Goal: Task Accomplishment & Management: Use online tool/utility

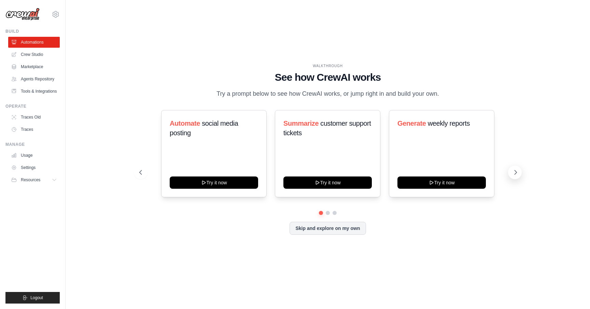
click at [514, 173] on icon at bounding box center [515, 172] width 7 height 7
click at [514, 175] on icon at bounding box center [515, 172] width 7 height 7
click at [302, 229] on button "Skip and explore on my own" at bounding box center [327, 227] width 76 height 13
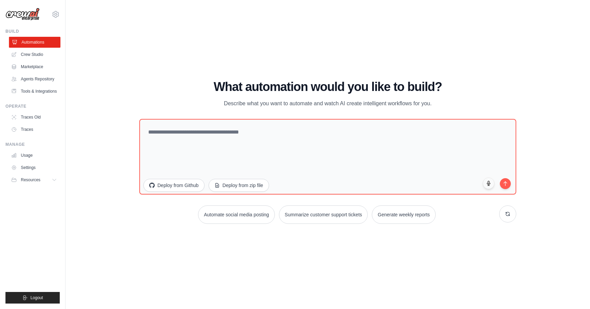
click at [35, 43] on link "Automations" at bounding box center [35, 42] width 52 height 11
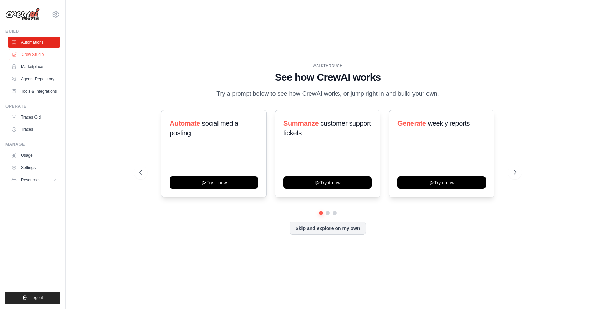
click at [26, 56] on link "Crew Studio" at bounding box center [35, 54] width 52 height 11
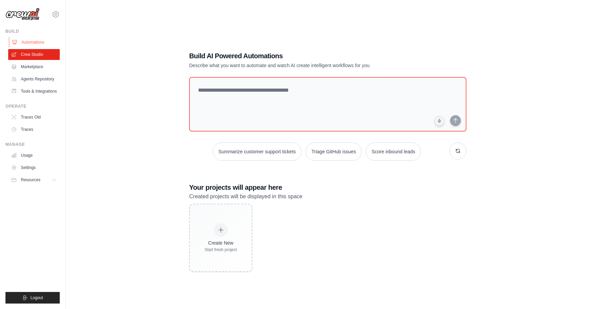
click at [29, 42] on link "Automations" at bounding box center [35, 42] width 52 height 11
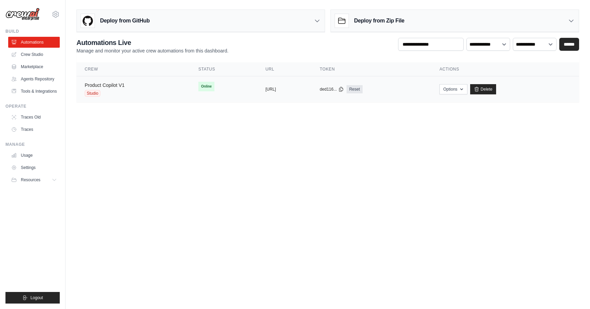
click at [115, 83] on link "Product Copilot V1" at bounding box center [105, 85] width 40 height 5
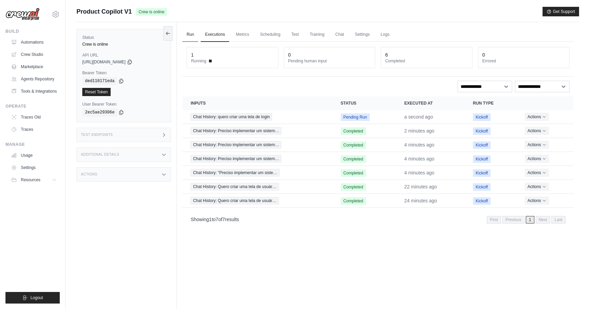
click at [194, 35] on link "Run" at bounding box center [190, 35] width 16 height 14
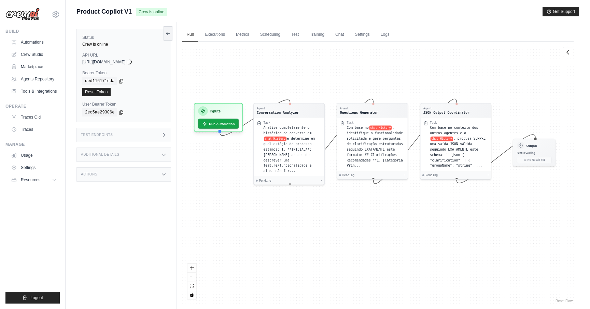
drag, startPoint x: 297, startPoint y: 127, endPoint x: 286, endPoint y: 88, distance: 40.8
click at [285, 88] on div "Agent Conversation Analyzer Task Analise completamente o histórico da conversa …" at bounding box center [377, 173] width 391 height 263
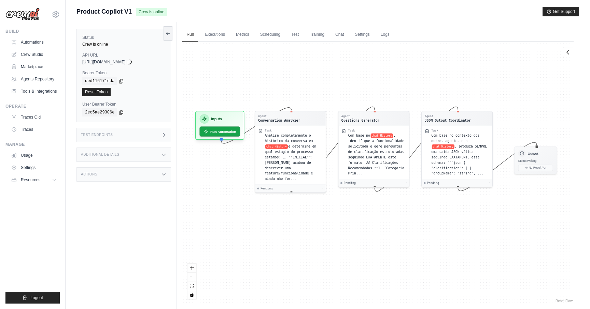
drag, startPoint x: 300, startPoint y: 209, endPoint x: 301, endPoint y: 217, distance: 7.9
click at [301, 217] on div "Agent Conversation Analyzer Task Analise completamente o histórico da conversa …" at bounding box center [377, 173] width 391 height 263
click at [298, 130] on div "Task" at bounding box center [294, 130] width 58 height 4
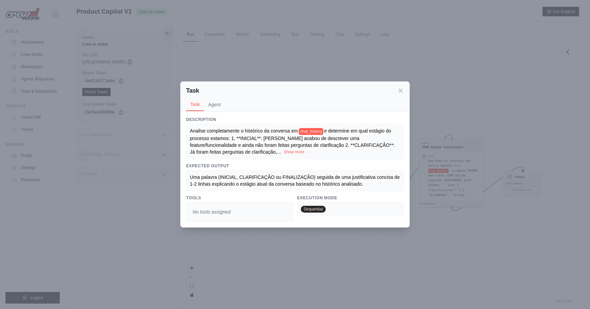
click at [284, 152] on button "Show more" at bounding box center [294, 151] width 21 height 5
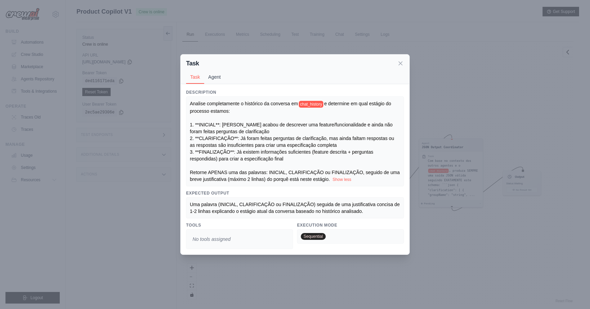
click at [212, 77] on button "Agent" at bounding box center [214, 77] width 21 height 13
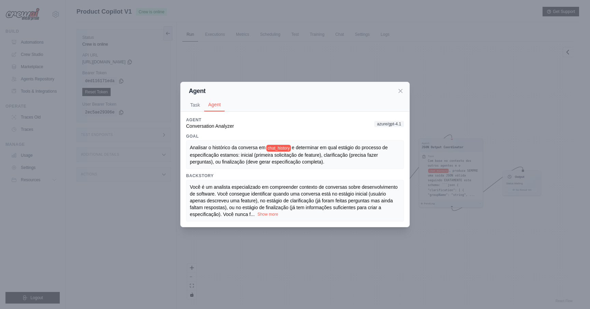
click at [263, 214] on button "Show more" at bounding box center [267, 214] width 21 height 5
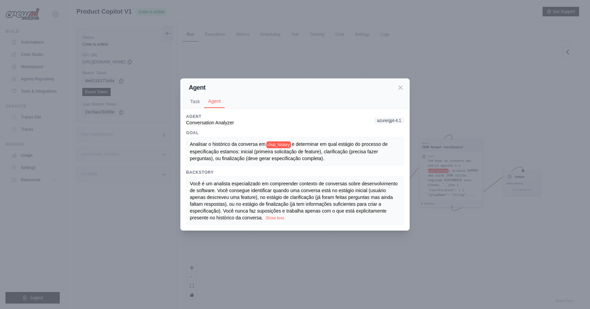
click at [371, 252] on div "Agent Task Agent Description [PERSON_NAME] completamente o histórico da convers…" at bounding box center [295, 154] width 590 height 309
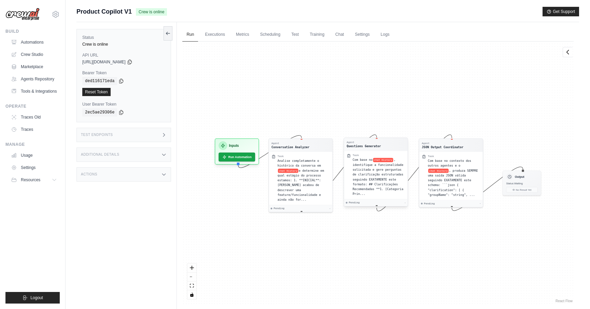
click at [355, 178] on span ", identifique a funcionalidade solicitada e gere perguntas de clarificação estr…" at bounding box center [377, 177] width 51 height 38
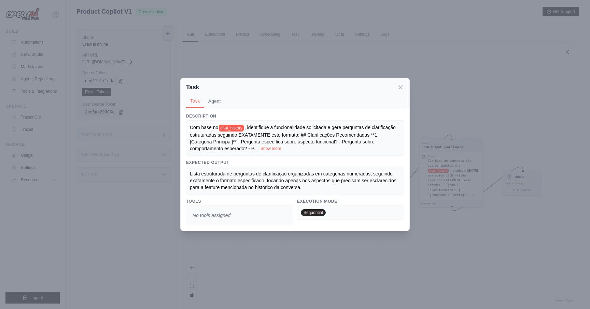
click at [264, 149] on button "Show more" at bounding box center [270, 148] width 21 height 5
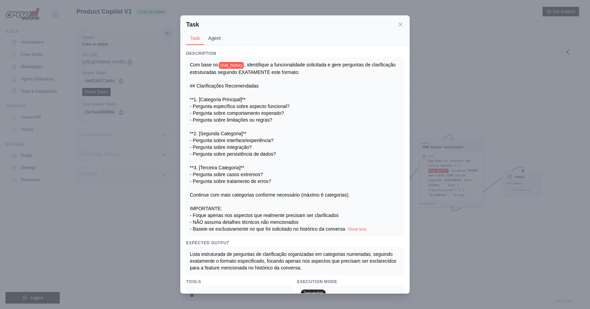
click at [212, 41] on button "Agent" at bounding box center [214, 38] width 21 height 13
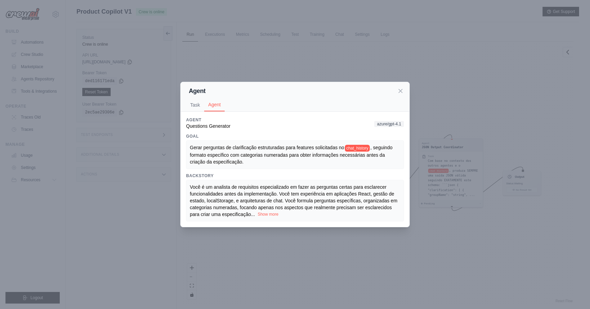
click at [263, 214] on button "Show more" at bounding box center [268, 214] width 21 height 5
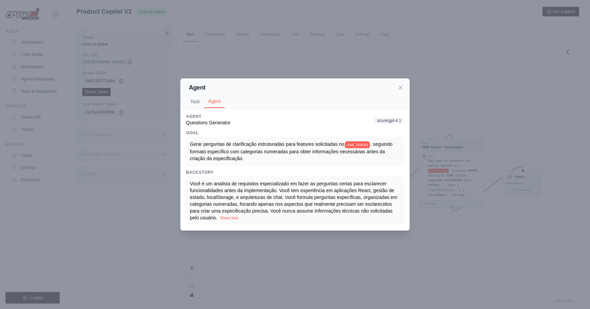
click at [305, 239] on div "Agent Task Agent Description Com base no chat_history , identifique a funcional…" at bounding box center [295, 154] width 590 height 309
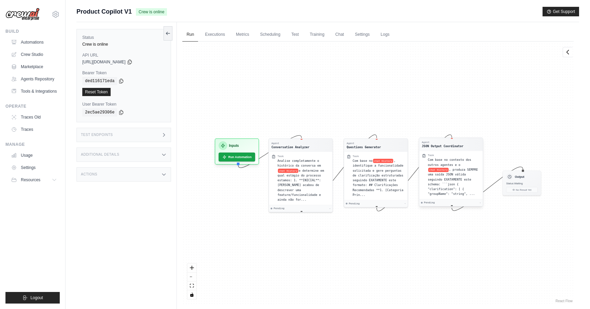
click at [434, 182] on div "Com base no contexto dos outros agentes e o chat History , produza SEMPRE uma s…" at bounding box center [454, 177] width 52 height 39
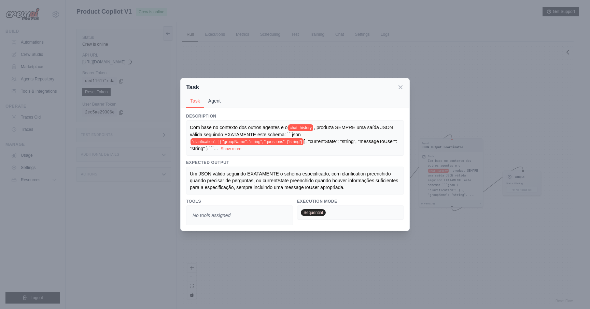
click at [213, 102] on button "Agent" at bounding box center [214, 101] width 21 height 13
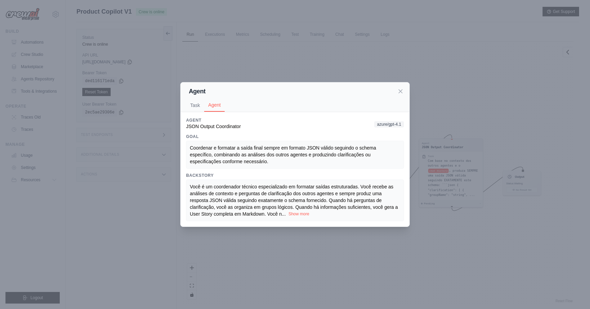
click at [295, 215] on button "Show more" at bounding box center [298, 214] width 21 height 5
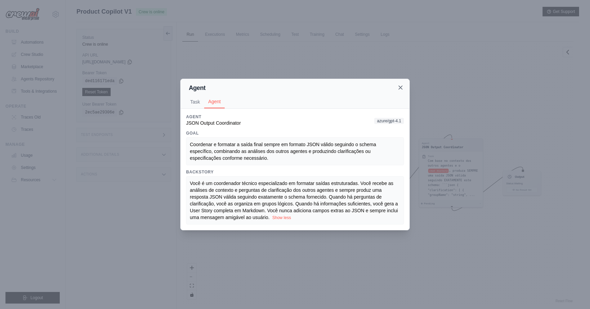
click at [401, 87] on icon at bounding box center [400, 87] width 3 height 3
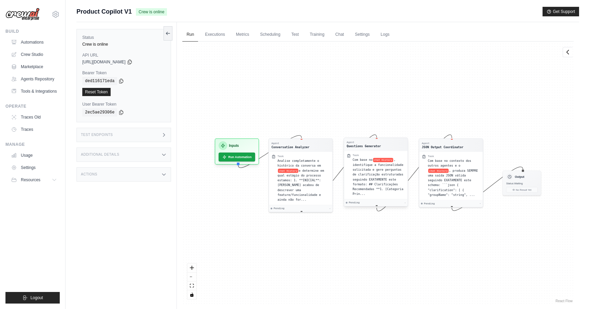
click at [366, 186] on div "Com base no chat History , identifique a funcionalidade solicitada e gere pergu…" at bounding box center [378, 177] width 52 height 39
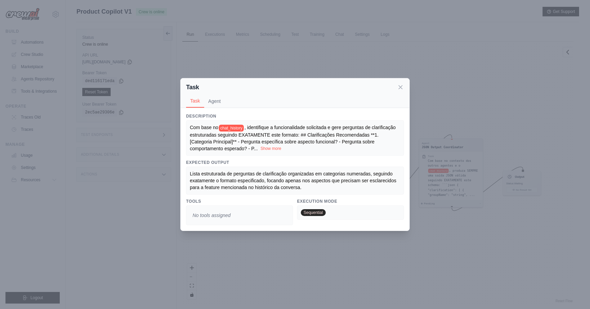
click at [266, 149] on button "Show more" at bounding box center [270, 148] width 21 height 5
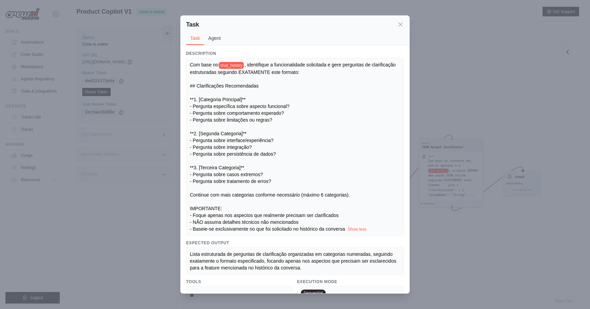
click at [214, 41] on button "Agent" at bounding box center [214, 38] width 21 height 13
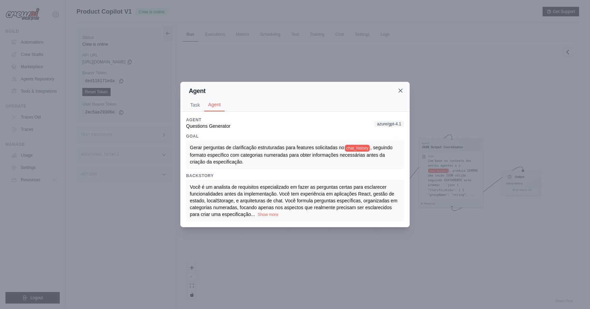
click at [403, 91] on icon at bounding box center [400, 90] width 7 height 7
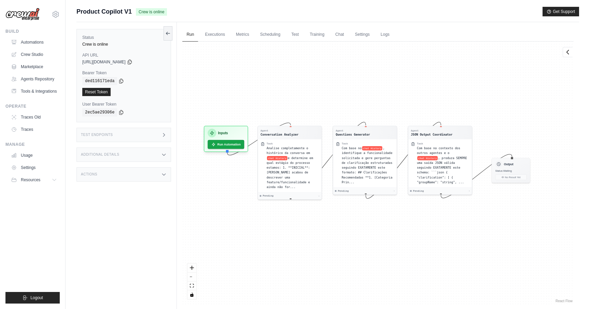
drag, startPoint x: 344, startPoint y: 102, endPoint x: 333, endPoint y: 90, distance: 16.4
click at [333, 90] on div "Agent Conversation Analyzer Task Analise completamente o histórico da conversa …" at bounding box center [377, 173] width 391 height 263
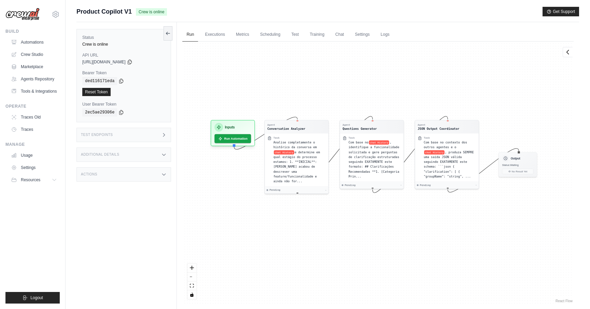
drag, startPoint x: 311, startPoint y: 102, endPoint x: 318, endPoint y: 96, distance: 9.2
click at [318, 96] on div "Agent Conversation Analyzer Task Analise completamente o histórico da conversa …" at bounding box center [377, 173] width 391 height 263
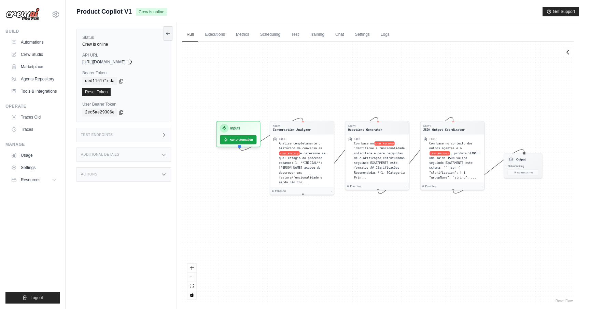
drag, startPoint x: 283, startPoint y: 89, endPoint x: 289, endPoint y: 89, distance: 5.8
click at [289, 89] on div "Agent Conversation Analyzer Task Analise completamente o histórico da conversa …" at bounding box center [377, 173] width 391 height 263
click at [304, 138] on div "Task" at bounding box center [305, 136] width 52 height 3
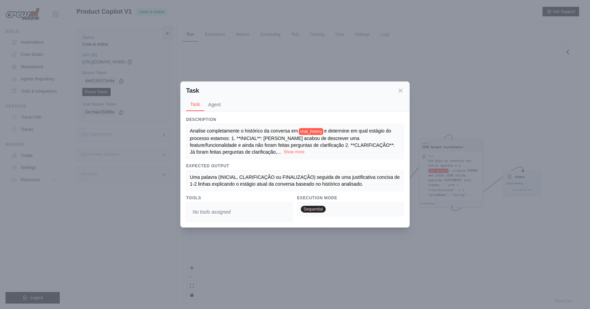
click at [284, 152] on button "Show more" at bounding box center [294, 151] width 21 height 5
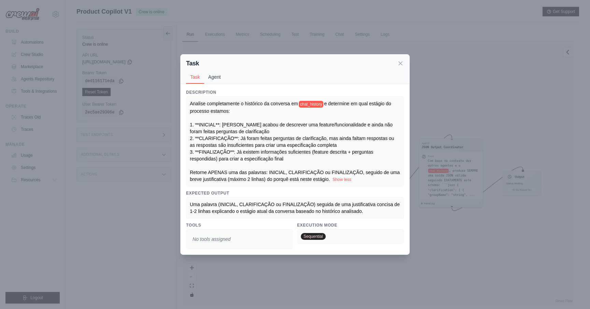
click at [212, 75] on button "Agent" at bounding box center [214, 77] width 21 height 13
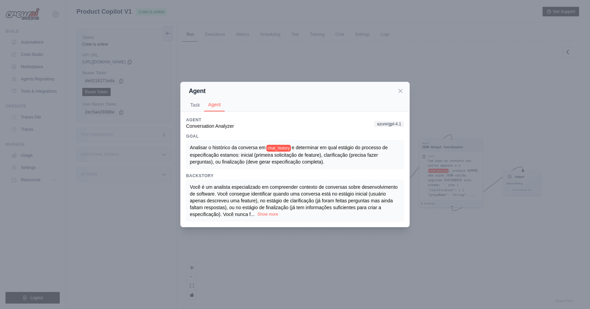
click at [269, 217] on button "Show more" at bounding box center [267, 214] width 21 height 5
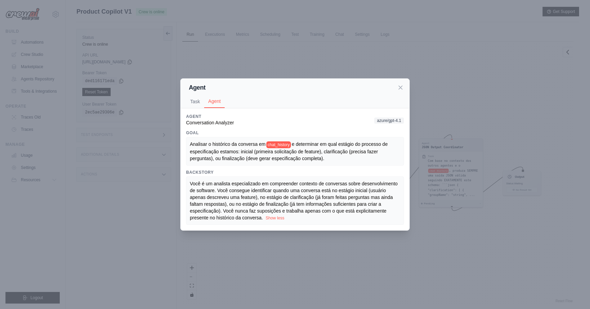
click at [361, 248] on div "Agent Task Agent Description [PERSON_NAME] completamente o histórico da convers…" at bounding box center [295, 154] width 590 height 309
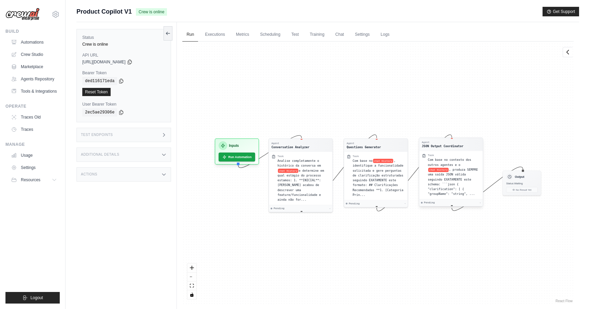
click at [448, 169] on span "chat History" at bounding box center [438, 170] width 20 height 4
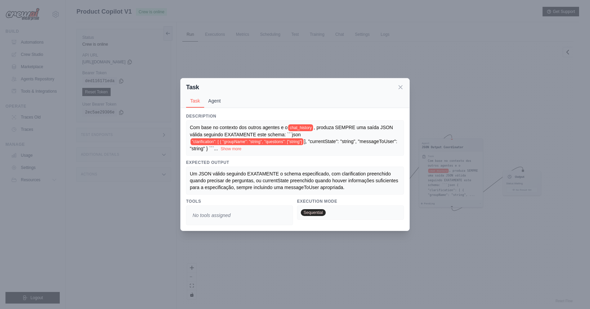
click at [213, 102] on button "Agent" at bounding box center [214, 101] width 21 height 13
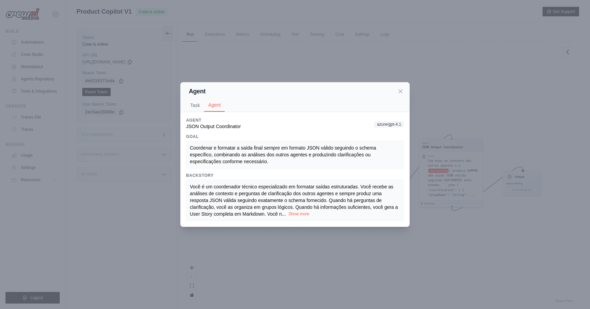
click at [294, 214] on button "Show more" at bounding box center [298, 214] width 21 height 5
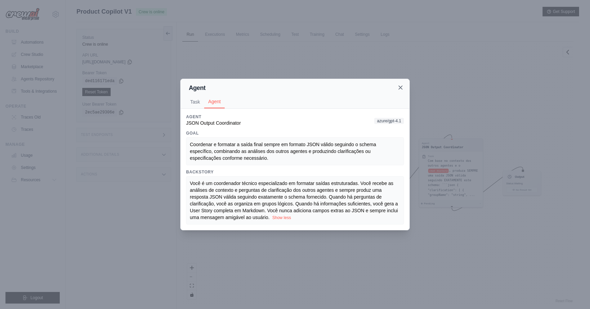
click at [398, 90] on icon at bounding box center [400, 87] width 7 height 7
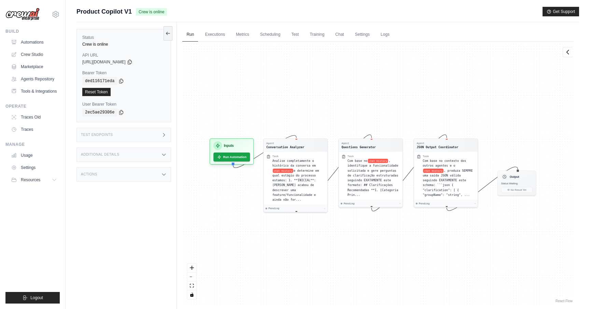
drag, startPoint x: 334, startPoint y: 120, endPoint x: 329, endPoint y: 119, distance: 5.2
click at [329, 119] on div "Agent Conversation Analyzer Task Analise completamente o histórico da conversa …" at bounding box center [377, 173] width 391 height 263
click at [217, 36] on link "Executions" at bounding box center [215, 35] width 28 height 14
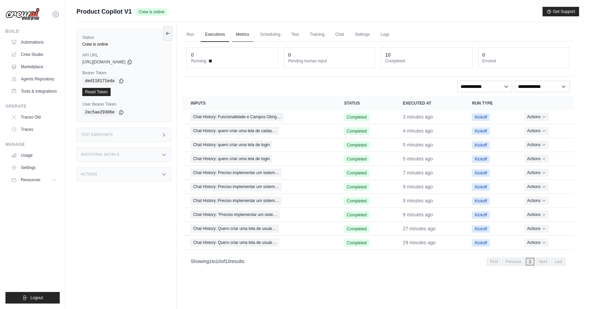
click at [243, 37] on link "Metrics" at bounding box center [242, 35] width 21 height 14
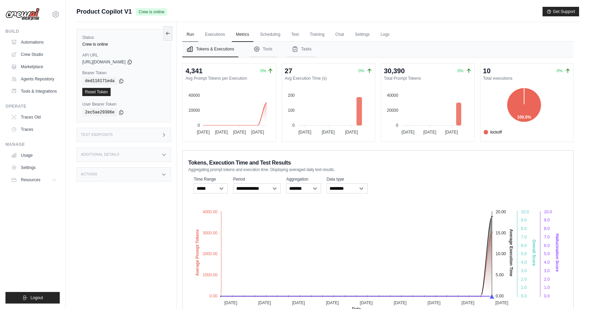
click at [192, 35] on link "Run" at bounding box center [190, 35] width 16 height 14
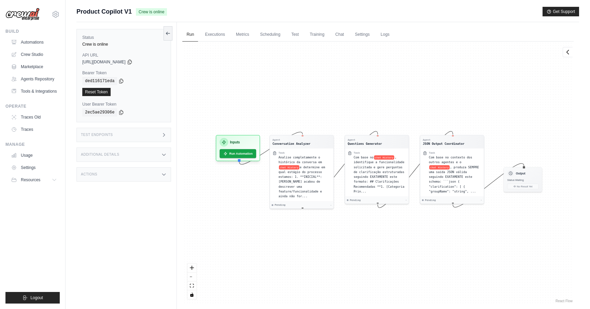
drag, startPoint x: 274, startPoint y: 89, endPoint x: 280, endPoint y: 86, distance: 6.9
click at [280, 86] on div "Agent Conversation Analyzer Task Analise completamente o histórico da conversa …" at bounding box center [377, 173] width 391 height 263
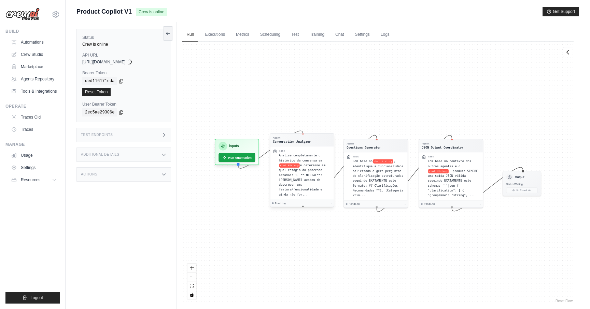
click at [308, 145] on div "Agent Conversation Analyzer" at bounding box center [301, 140] width 63 height 13
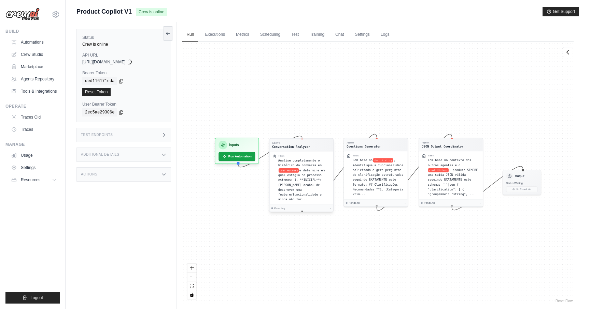
drag, startPoint x: 308, startPoint y: 145, endPoint x: 307, endPoint y: 149, distance: 4.2
click at [307, 149] on div "Agent Conversation Analyzer" at bounding box center [301, 145] width 63 height 13
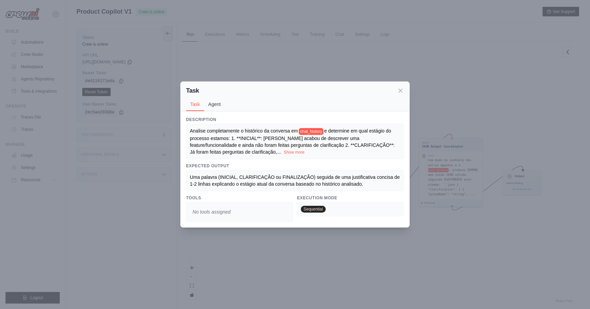
click at [218, 104] on button "Agent" at bounding box center [214, 104] width 21 height 13
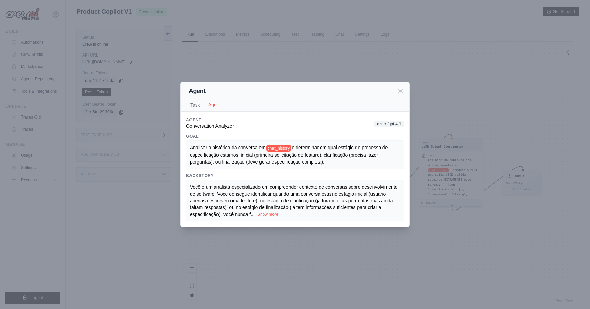
click at [263, 216] on button "Show more" at bounding box center [267, 214] width 21 height 5
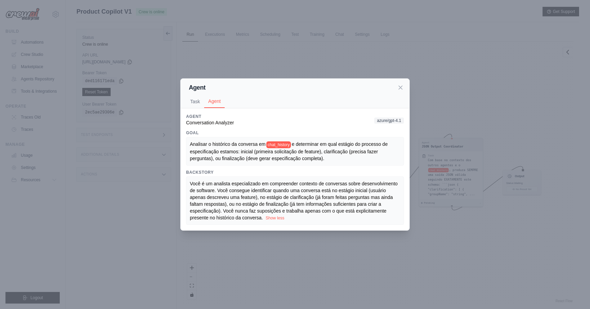
click at [266, 189] on span "Você é um analista especializado em compreender contexto de conversas sobre des…" at bounding box center [294, 201] width 209 height 40
click at [398, 90] on icon at bounding box center [400, 87] width 7 height 7
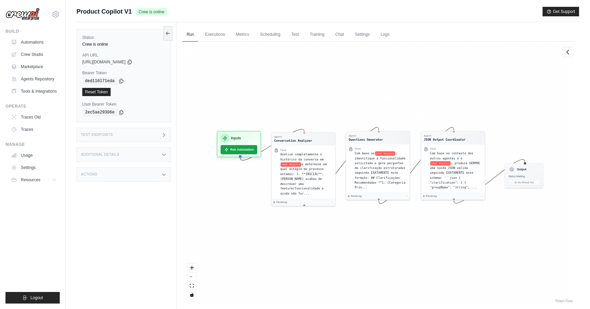
drag, startPoint x: 297, startPoint y: 109, endPoint x: 299, endPoint y: 102, distance: 7.4
click at [299, 102] on div "Agent Conversation Analyzer Task Analise completamente o histórico da conversa …" at bounding box center [377, 173] width 391 height 263
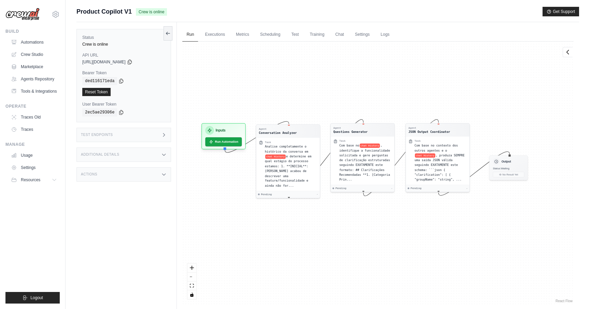
drag, startPoint x: 296, startPoint y: 87, endPoint x: 281, endPoint y: 80, distance: 16.5
click at [281, 80] on div "Agent Conversation Analyzer Task Analise completamente o histórico da conversa …" at bounding box center [377, 173] width 391 height 263
drag, startPoint x: 288, startPoint y: 121, endPoint x: 287, endPoint y: 116, distance: 4.8
click at [287, 113] on div "Agent Conversation Analyzer Task Analise completamente o histórico da conversa …" at bounding box center [377, 173] width 391 height 263
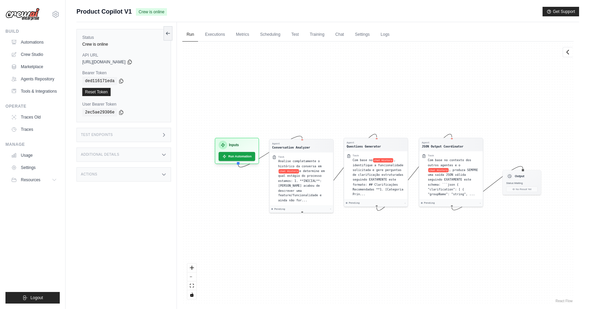
drag, startPoint x: 302, startPoint y: 138, endPoint x: 302, endPoint y: 134, distance: 4.1
click at [302, 134] on div "Agent Conversation Analyzer Task Analise completamente o histórico da conversa …" at bounding box center [377, 173] width 391 height 263
click at [248, 156] on button "Run Automation" at bounding box center [237, 155] width 39 height 10
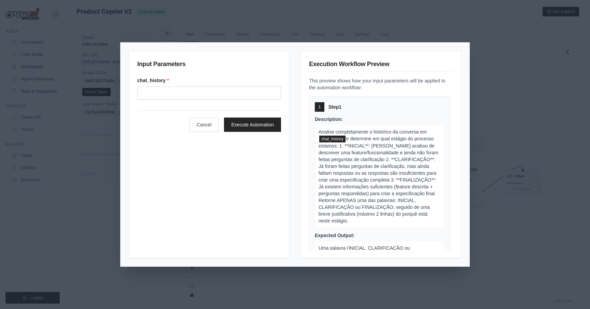
click at [488, 76] on div "Input Parameters chat_history * Cancel Execute Automation Execution Workflow Pr…" at bounding box center [295, 154] width 590 height 309
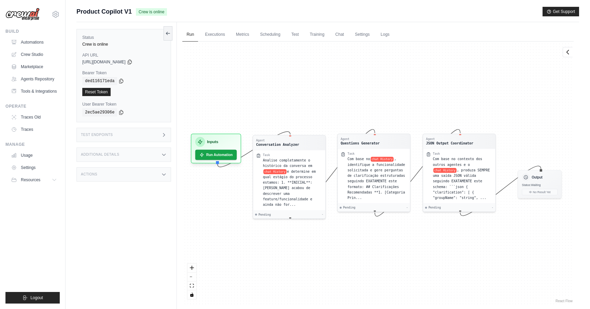
drag, startPoint x: 348, startPoint y: 106, endPoint x: 342, endPoint y: 98, distance: 10.3
click at [342, 98] on div "Agent Conversation Analyzer Task Analise completamente o histórico da conversa …" at bounding box center [377, 173] width 391 height 263
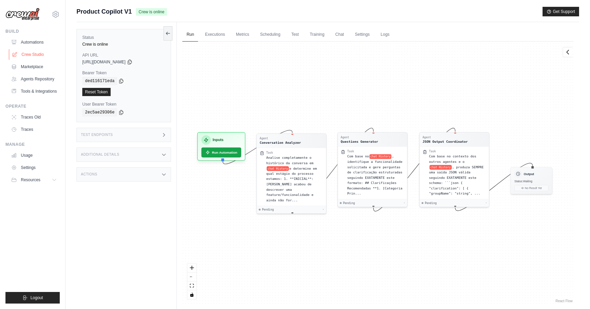
click at [36, 56] on link "Crew Studio" at bounding box center [35, 54] width 52 height 11
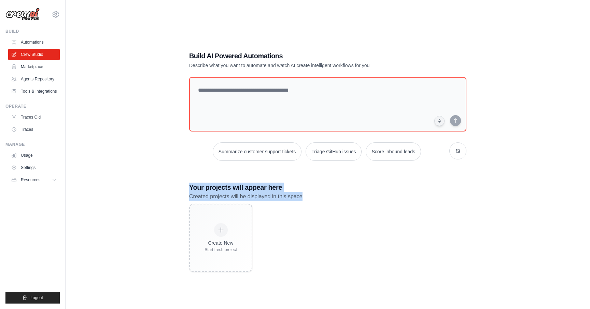
drag, startPoint x: 190, startPoint y: 186, endPoint x: 308, endPoint y: 198, distance: 118.3
click at [308, 198] on div "Your projects will appear here Created projects will be displayed in this space" at bounding box center [327, 192] width 277 height 18
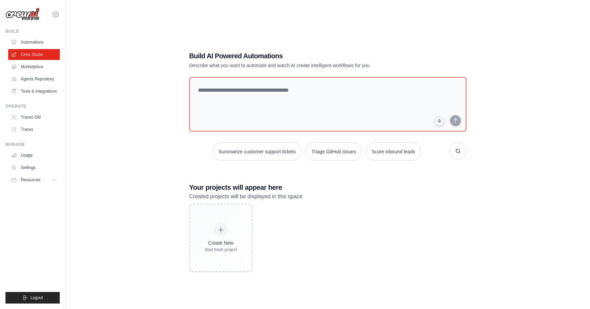
click at [247, 190] on h3 "Your projects will appear here" at bounding box center [327, 188] width 277 height 10
click at [34, 43] on link "Automations" at bounding box center [35, 42] width 52 height 11
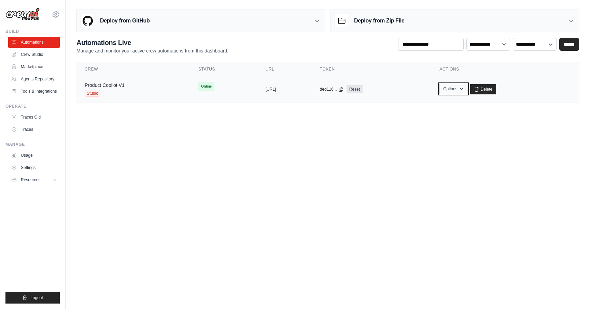
click at [467, 87] on button "Options" at bounding box center [453, 89] width 28 height 10
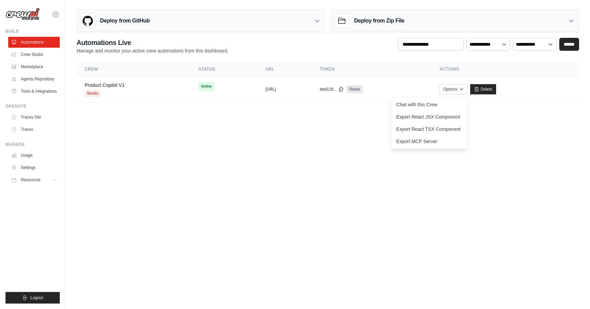
click at [365, 151] on body "julio.almeida-ext@ab-inbev.com Settings Build Automations Resources" at bounding box center [295, 154] width 590 height 309
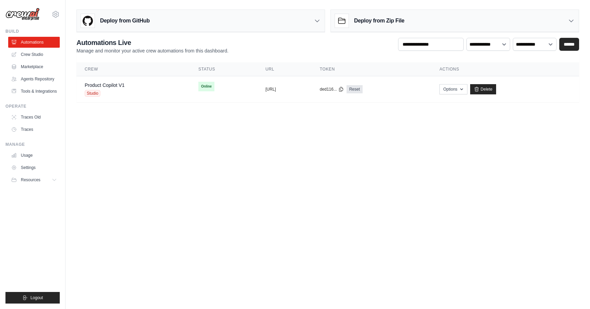
click at [273, 21] on div "Deploy from GitHub" at bounding box center [201, 21] width 248 height 22
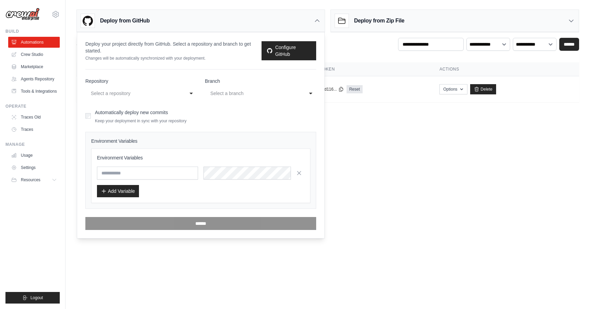
click at [383, 25] on div "Deploy from Zip File" at bounding box center [369, 21] width 69 height 14
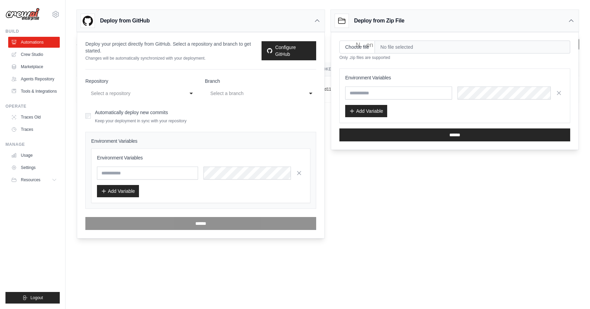
click at [285, 23] on div "Deploy from GitHub" at bounding box center [201, 21] width 248 height 22
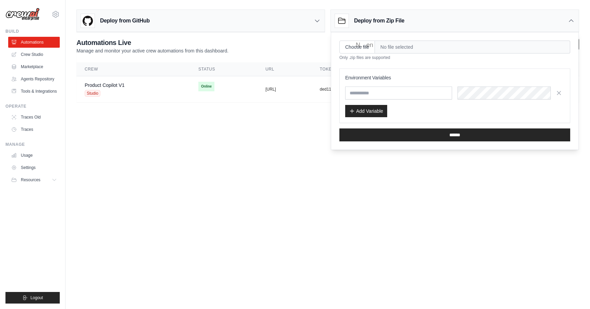
click at [380, 17] on h3 "Deploy from Zip File" at bounding box center [379, 21] width 50 height 8
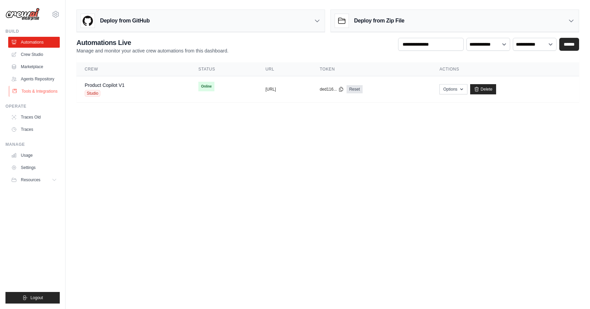
click at [33, 91] on link "Tools & Integrations" at bounding box center [35, 91] width 52 height 11
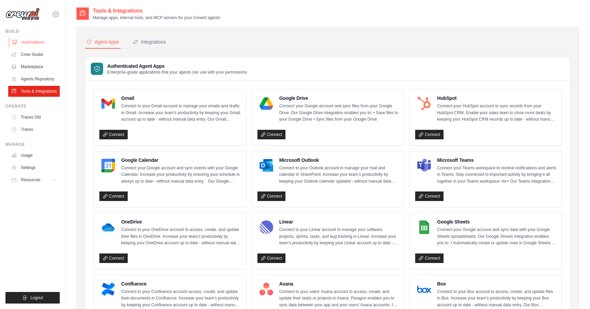
click at [33, 44] on link "Automations" at bounding box center [35, 42] width 52 height 11
